Goal: Task Accomplishment & Management: Manage account settings

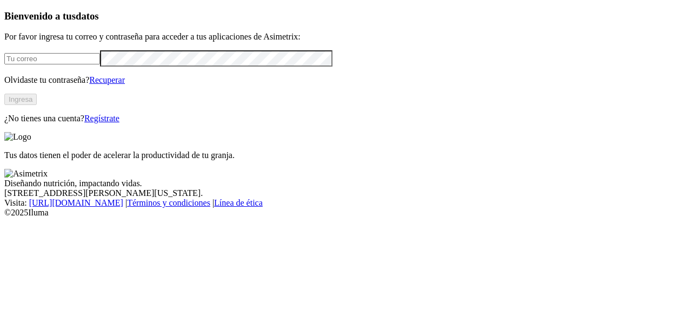
click at [120, 123] on link "Regístrate" at bounding box center [101, 118] width 35 height 9
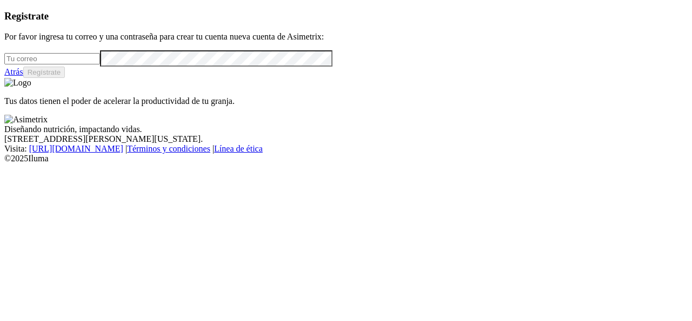
click at [95, 64] on input "email" at bounding box center [52, 58] width 96 height 11
type input "[PERSON_NAME][EMAIL_ADDRESS][PERSON_NAME][DOMAIN_NAME]"
click at [65, 78] on button "Regístrate" at bounding box center [44, 72] width 42 height 11
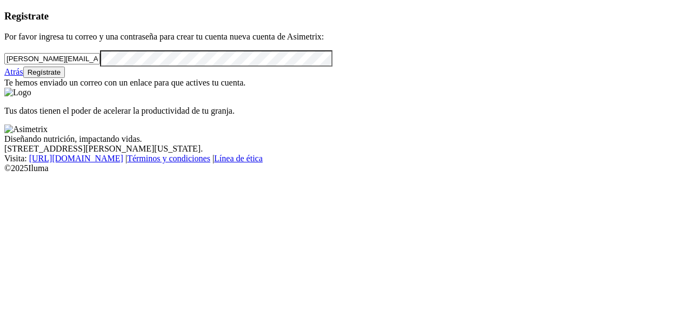
click at [65, 78] on button "Regístrate" at bounding box center [44, 72] width 42 height 11
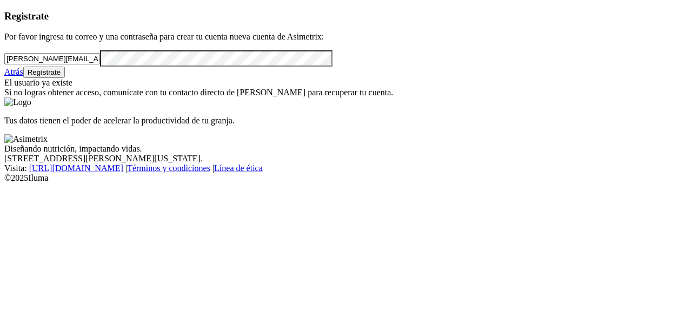
click at [4, 87] on div "Registrate Por favor ingresa tu correo y una contraseña para crear tu cuenta nu…" at bounding box center [346, 53] width 684 height 87
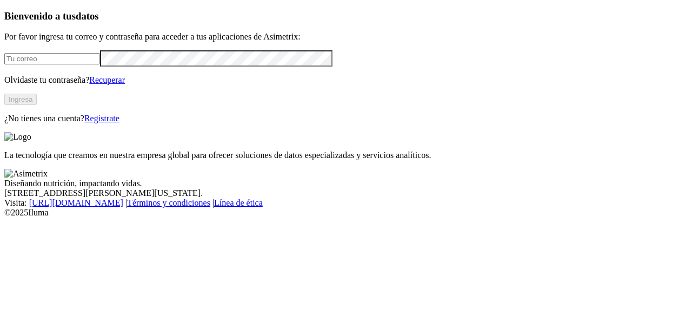
click at [100, 64] on input "email" at bounding box center [52, 58] width 96 height 11
type input "[PERSON_NAME][EMAIL_ADDRESS][PERSON_NAME][DOMAIN_NAME]"
click at [37, 105] on button "Ingresa" at bounding box center [20, 99] width 32 height 11
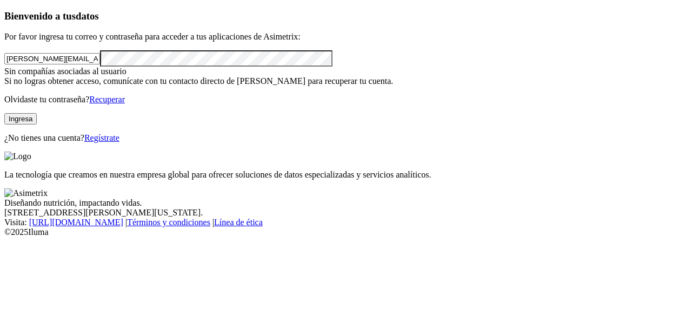
click at [37, 124] on button "Ingresa" at bounding box center [20, 118] width 32 height 11
click at [4, 80] on div "Bienvenido a tus datos Por favor ingresa tu correo y contraseña para acceder a …" at bounding box center [346, 76] width 684 height 133
click at [143, 143] on div "Bienvenido a tus datos Por favor ingresa tu correo y contraseña para acceder a …" at bounding box center [346, 76] width 684 height 133
click at [37, 124] on button "Ingresa" at bounding box center [20, 118] width 32 height 11
click at [4, 64] on div "Bienvenido a tus datos Por favor ingresa tu correo y contraseña para acceder a …" at bounding box center [346, 76] width 684 height 133
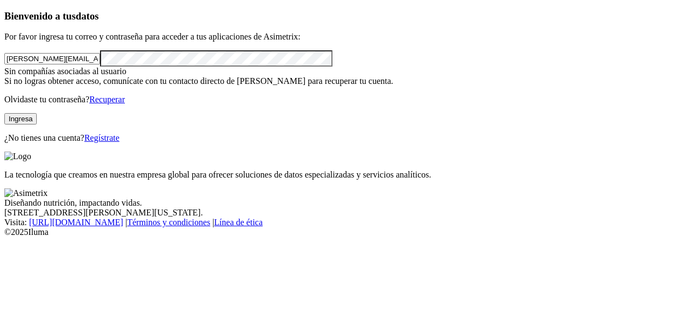
click at [37, 124] on button "Ingresa" at bounding box center [20, 118] width 32 height 11
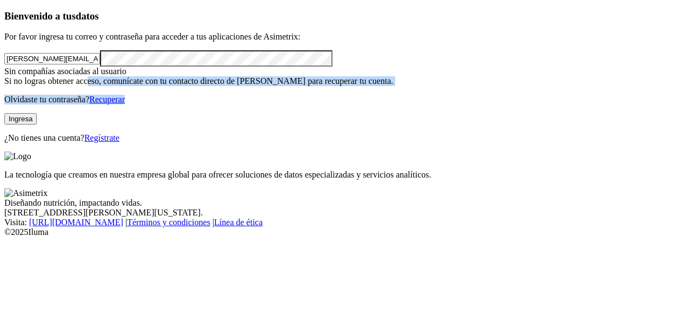
drag, startPoint x: 110, startPoint y: 128, endPoint x: 247, endPoint y: 149, distance: 138.9
click at [247, 143] on div "Bienvenido a tus datos Por favor ingresa tu correo y contraseña para acceder a …" at bounding box center [346, 76] width 684 height 133
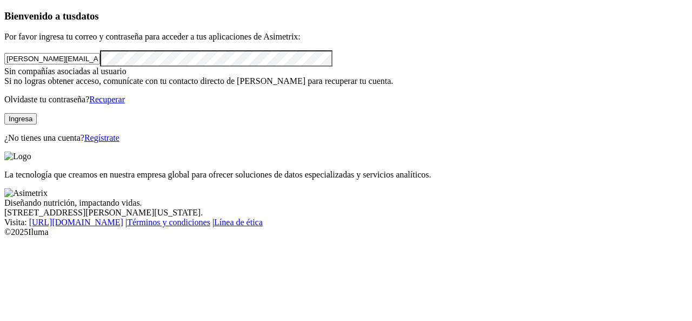
click at [302, 151] on div "La tecnología que creamos en nuestra empresa global para ofrecer soluciones de …" at bounding box center [346, 165] width 684 height 28
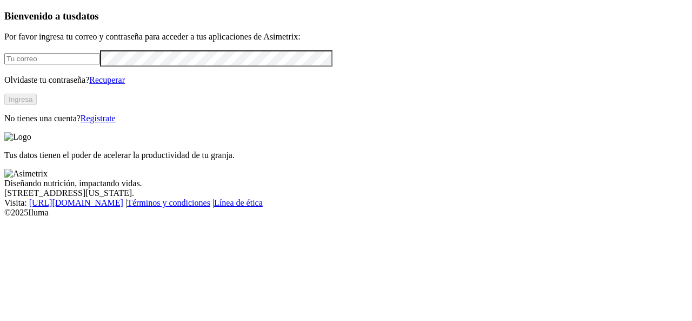
click at [58, 64] on input "email" at bounding box center [52, 58] width 96 height 11
type input "[PERSON_NAME][EMAIL_ADDRESS][PERSON_NAME][DOMAIN_NAME]"
click at [37, 105] on button "Ingresa" at bounding box center [20, 99] width 32 height 11
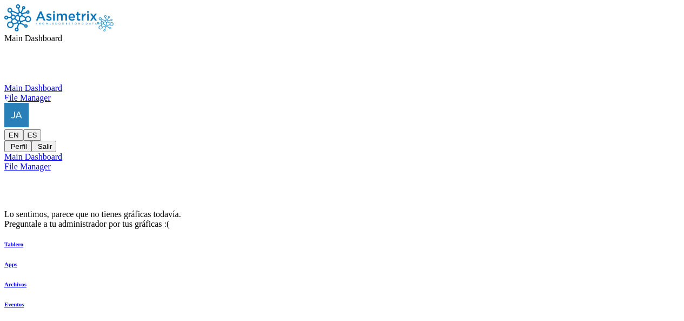
click at [4, 103] on icon at bounding box center [4, 103] width 0 height 0
click at [4, 129] on icon at bounding box center [4, 129] width 0 height 0
click at [62, 34] on span "Main Dashboard" at bounding box center [33, 38] width 58 height 9
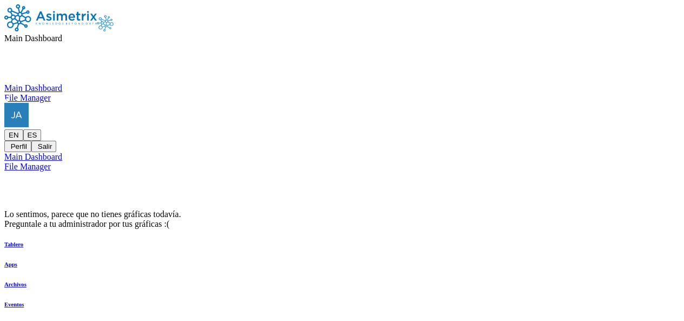
click at [62, 34] on span "Main Dashboard" at bounding box center [33, 38] width 58 height 9
